Goal: Navigation & Orientation: Find specific page/section

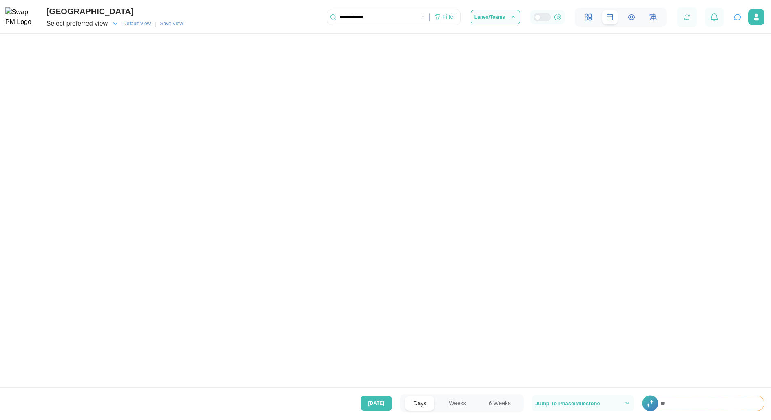
scroll to position [936, 0]
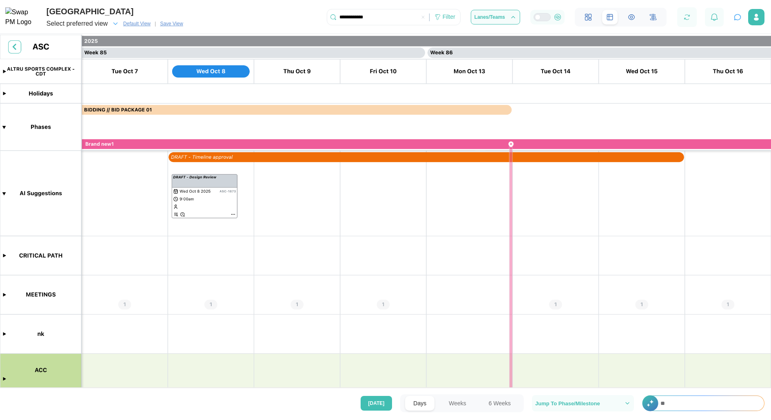
type textarea "*"
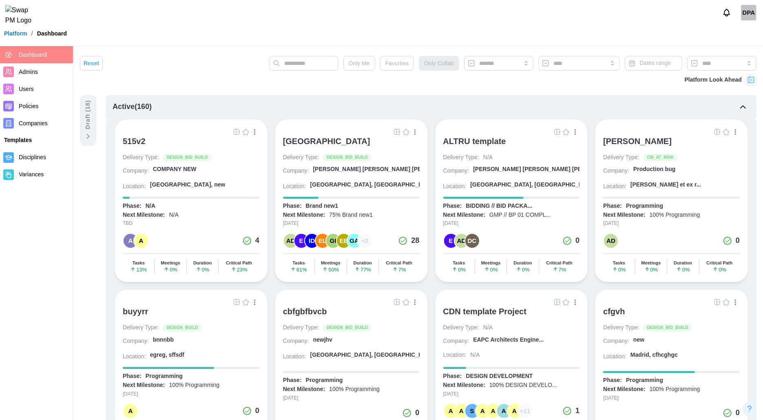
click at [343, 139] on div "[GEOGRAPHIC_DATA]" at bounding box center [326, 141] width 87 height 10
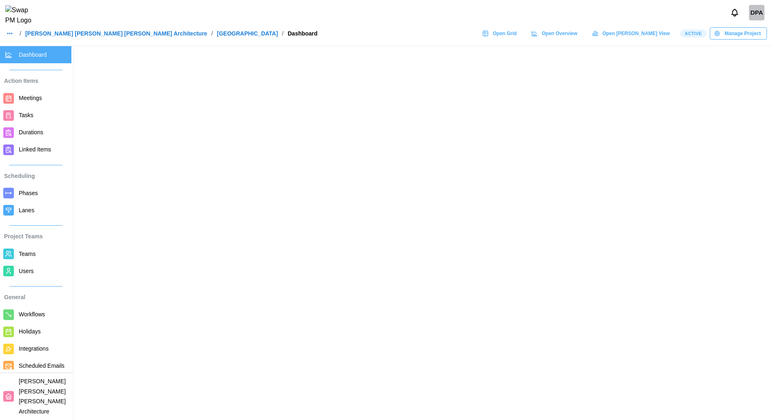
click at [29, 251] on span "Teams" at bounding box center [27, 254] width 17 height 7
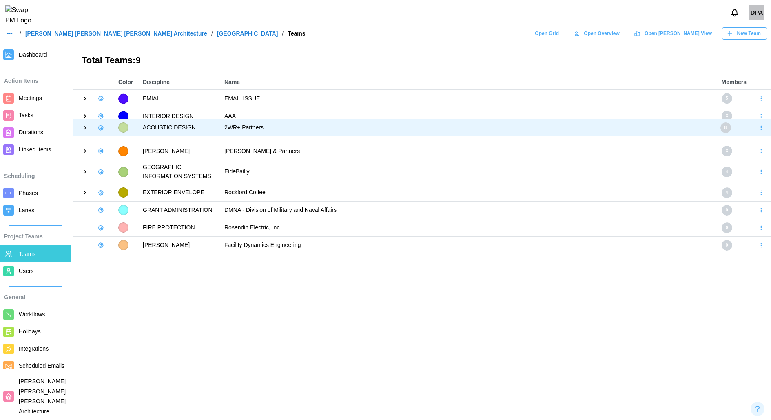
drag, startPoint x: 760, startPoint y: 98, endPoint x: 761, endPoint y: 119, distance: 21.6
click at [761, 119] on body "DPA / [PERSON_NAME] [PERSON_NAME] [PERSON_NAME] Architecture / ALTRU SPORTS COM…" at bounding box center [385, 210] width 771 height 420
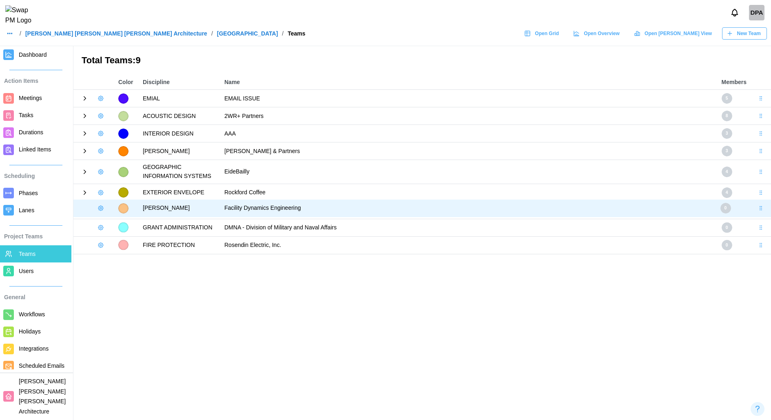
drag, startPoint x: 758, startPoint y: 246, endPoint x: 753, endPoint y: 210, distance: 35.9
click at [753, 210] on body "DPA / [PERSON_NAME] [PERSON_NAME] [PERSON_NAME] Architecture / ALTRU SPORTS COM…" at bounding box center [385, 210] width 771 height 420
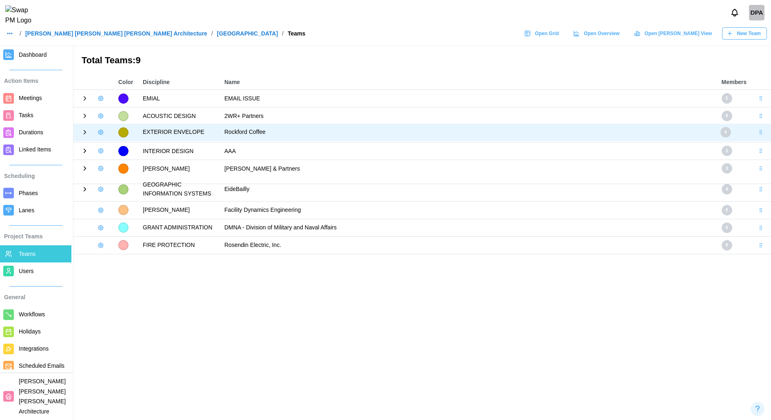
drag, startPoint x: 761, startPoint y: 191, endPoint x: 758, endPoint y: 132, distance: 59.2
click at [758, 132] on body "DPA / [PERSON_NAME] [PERSON_NAME] [PERSON_NAME] Architecture / ALTRU SPORTS COM…" at bounding box center [385, 210] width 771 height 420
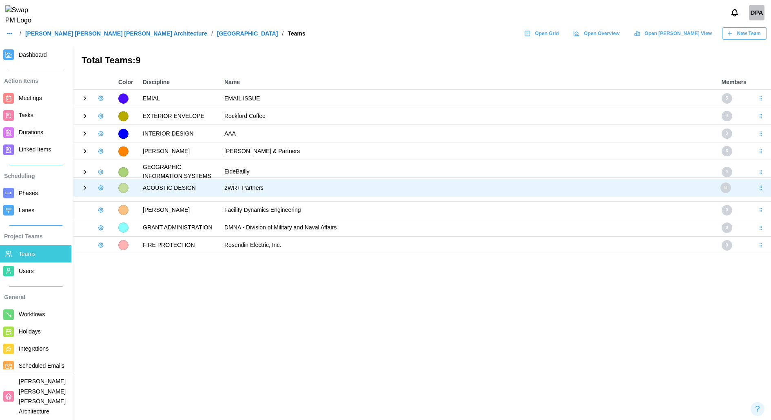
drag, startPoint x: 762, startPoint y: 114, endPoint x: 771, endPoint y: 186, distance: 72.7
click at [771, 186] on body "DPA / [PERSON_NAME] [PERSON_NAME] [PERSON_NAME] Architecture / ALTRU SPORTS COM…" at bounding box center [385, 210] width 771 height 420
